Goal: Find specific page/section

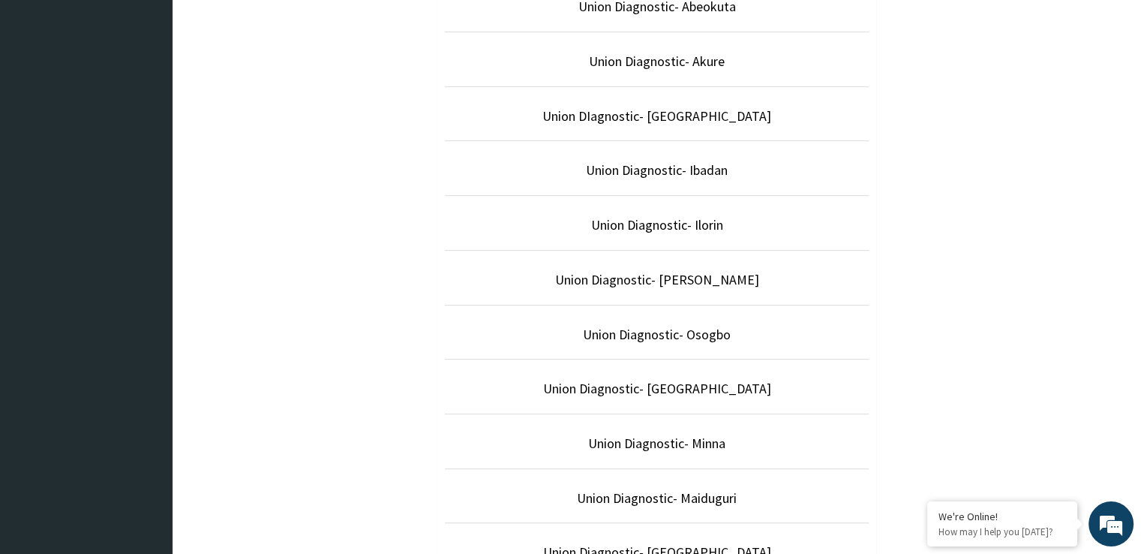
click at [738, 236] on li "Union Diagnostic- Ilorin" at bounding box center [657, 223] width 425 height 56
click at [737, 236] on li "Union Diagnostic- Ilorin" at bounding box center [657, 223] width 425 height 56
click at [737, 233] on li "Union Diagnostic- Ilorin" at bounding box center [657, 223] width 425 height 56
click at [747, 226] on p "Union Diagnostic- Ilorin" at bounding box center [657, 225] width 425 height 20
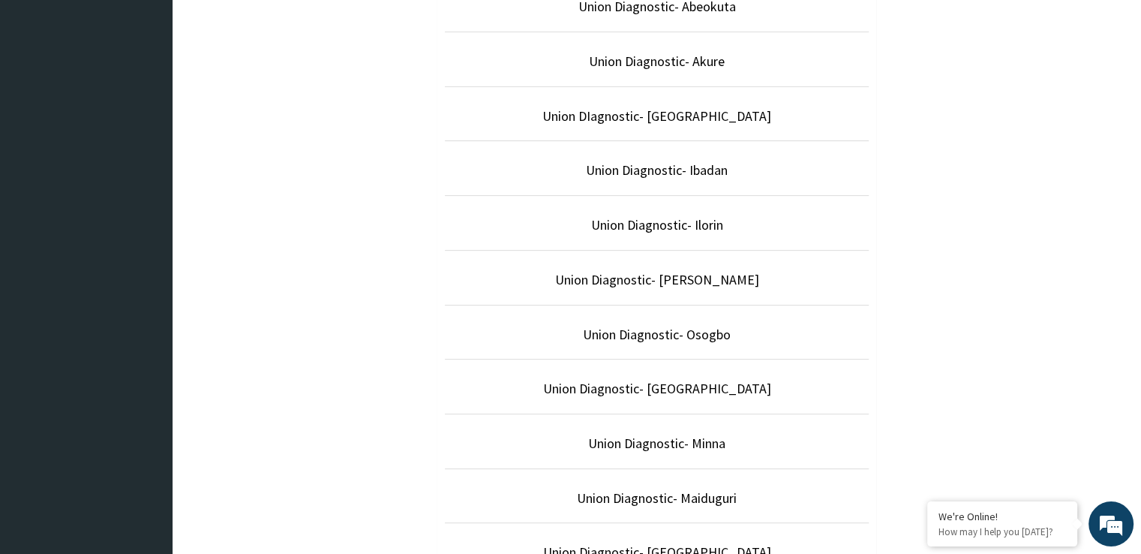
click at [810, 215] on p "Union Diagnostic- Ilorin" at bounding box center [657, 225] width 425 height 20
click at [749, 223] on p "Union Diagnostic- Ilorin" at bounding box center [657, 225] width 425 height 20
click at [749, 225] on p "Union Diagnostic- Ilorin" at bounding box center [657, 225] width 425 height 20
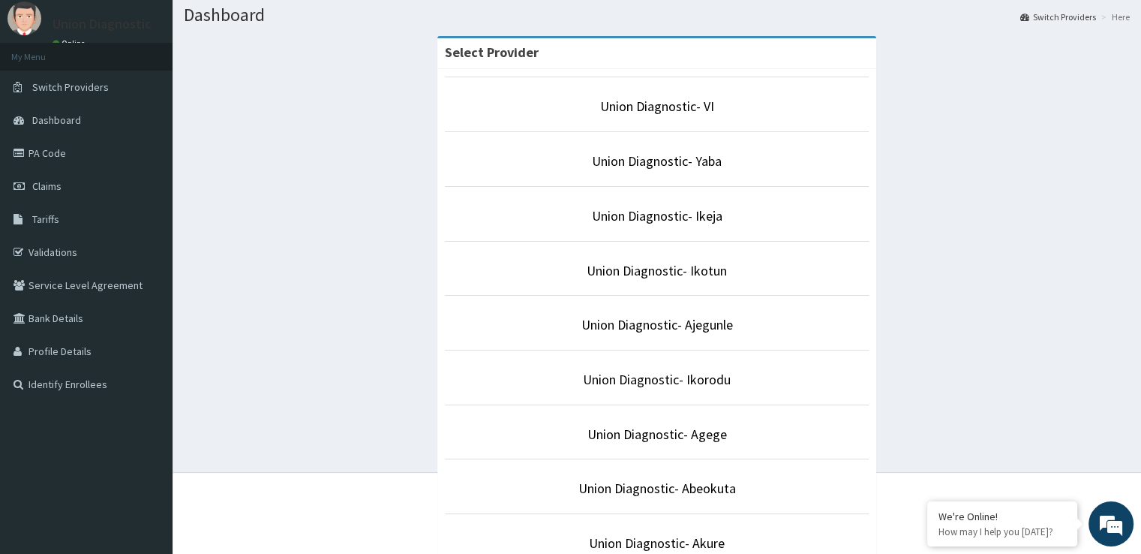
scroll to position [41, 0]
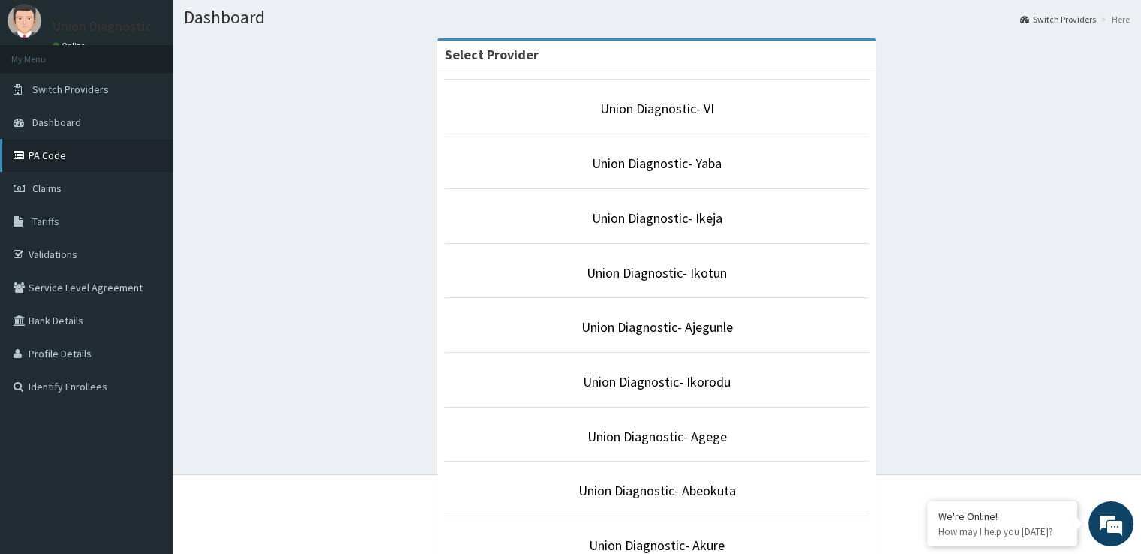
click at [66, 152] on link "PA Code" at bounding box center [86, 155] width 173 height 33
